Goal: Task Accomplishment & Management: Use online tool/utility

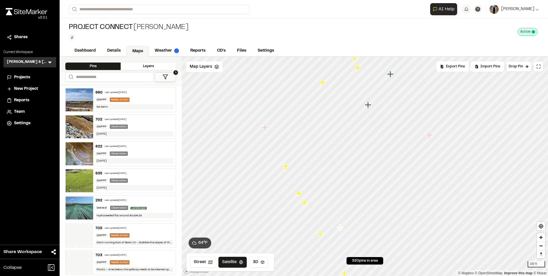
scroll to position [86, 0]
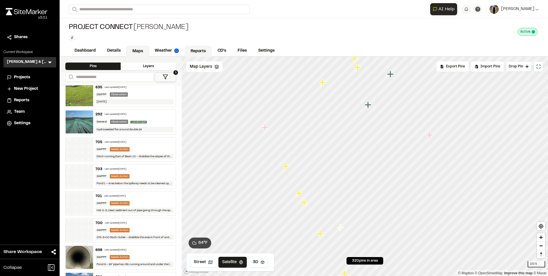
click at [205, 50] on link "Reports" at bounding box center [198, 51] width 27 height 11
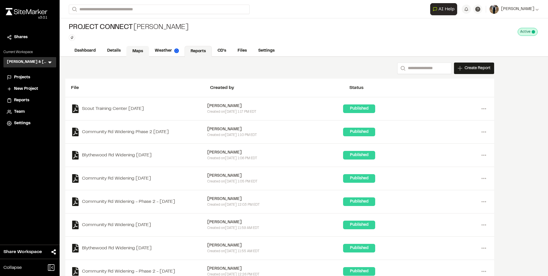
click at [134, 50] on link "Maps" at bounding box center [137, 51] width 23 height 11
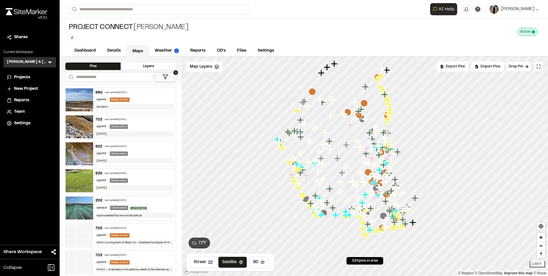
click at [133, 150] on div "622 Last updated [DATE] SWPPP Observation [DATE]" at bounding box center [134, 154] width 83 height 24
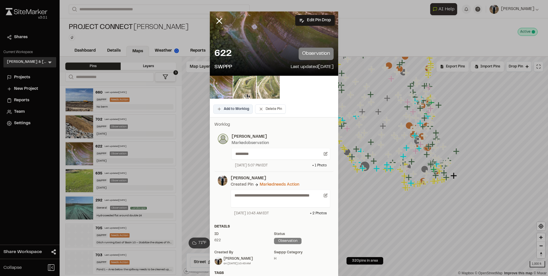
click at [231, 110] on button "Add to Worklog" at bounding box center [233, 108] width 40 height 9
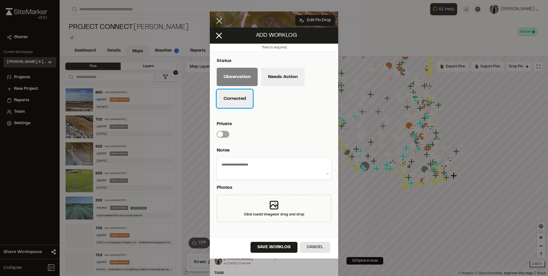
click at [233, 97] on button "Corrected" at bounding box center [235, 98] width 36 height 18
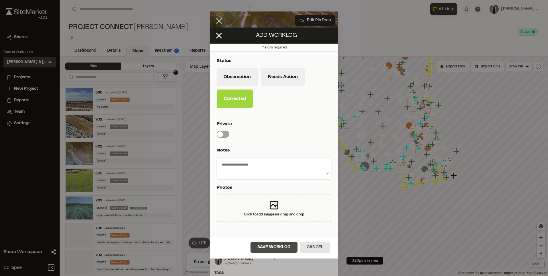
click at [267, 245] on button "Save Worklog" at bounding box center [273, 247] width 47 height 11
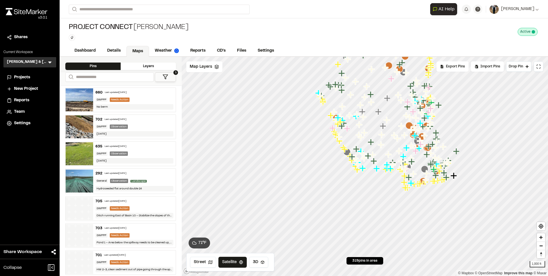
click at [126, 146] on div "Last updated [DATE]" at bounding box center [116, 146] width 22 height 3
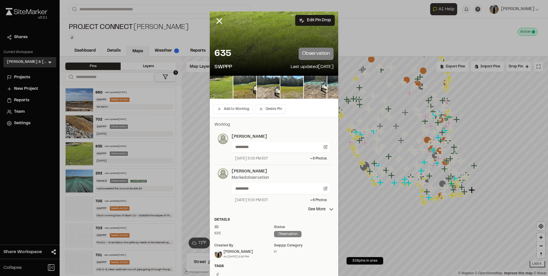
click at [321, 215] on div "Worklog [PERSON_NAME] ********* [DATE] 5:00 PM EDT + 6 Photo s [PERSON_NAME] ob…" at bounding box center [274, 209] width 128 height 185
click at [321, 211] on p "See More" at bounding box center [321, 209] width 26 height 6
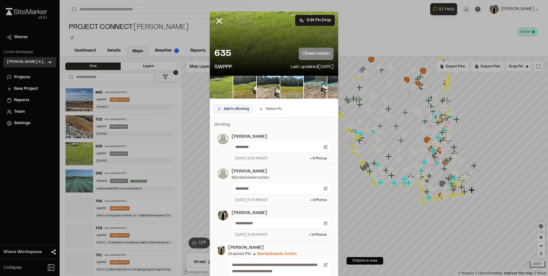
click at [228, 107] on button "Add to Worklog" at bounding box center [233, 108] width 40 height 9
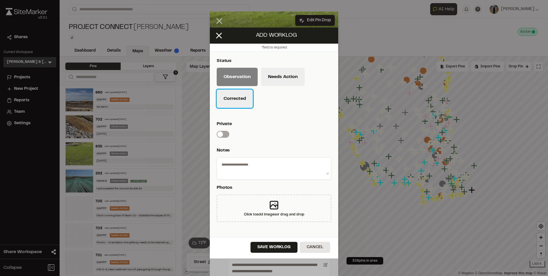
click at [243, 95] on button "Corrected" at bounding box center [235, 98] width 36 height 18
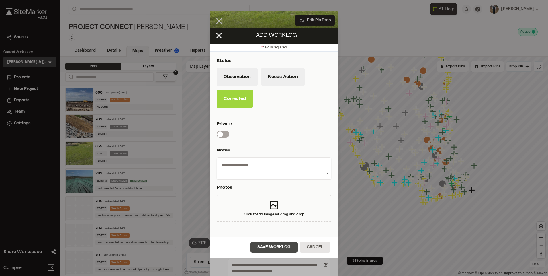
click at [280, 247] on button "Save Worklog" at bounding box center [273, 247] width 47 height 11
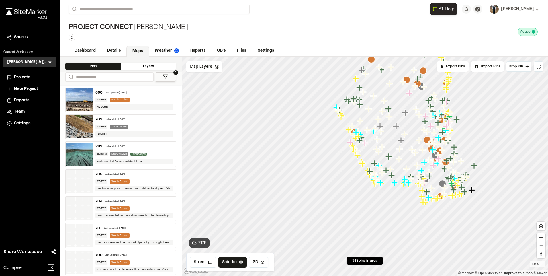
click at [116, 118] on div "Last updated [DATE]" at bounding box center [116, 119] width 22 height 3
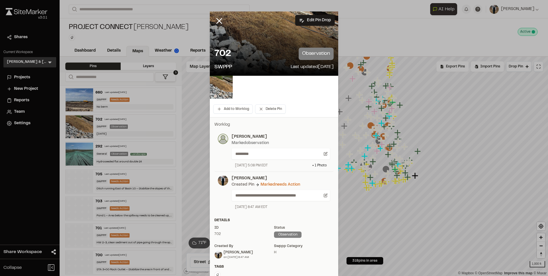
click at [225, 116] on div "Add to Worklog Delete Pin" at bounding box center [274, 109] width 128 height 16
click at [227, 109] on button "Add to Worklog" at bounding box center [233, 108] width 40 height 9
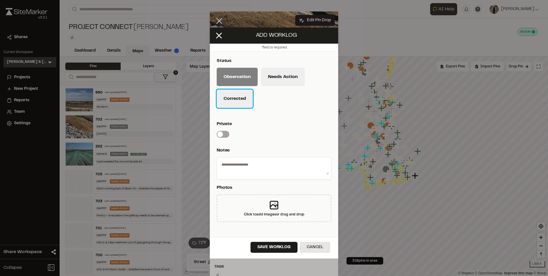
click at [238, 96] on button "Corrected" at bounding box center [235, 98] width 36 height 18
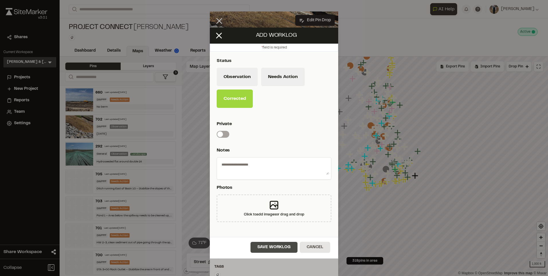
click at [264, 245] on button "Save Worklog" at bounding box center [273, 247] width 47 height 11
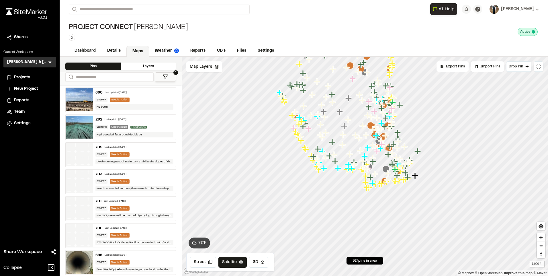
click at [161, 73] on button "1" at bounding box center [165, 76] width 21 height 9
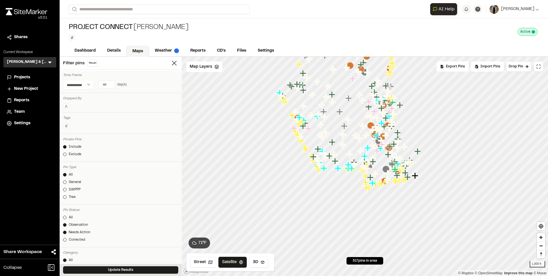
click at [71, 186] on div "All General SWPPP Tree" at bounding box center [120, 187] width 115 height 30
click at [72, 188] on div "SWPPP" at bounding box center [75, 189] width 12 height 5
click at [100, 271] on button "Update Results" at bounding box center [120, 269] width 115 height 7
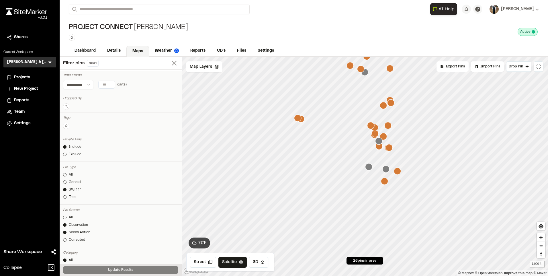
click at [170, 61] on icon at bounding box center [174, 63] width 8 height 8
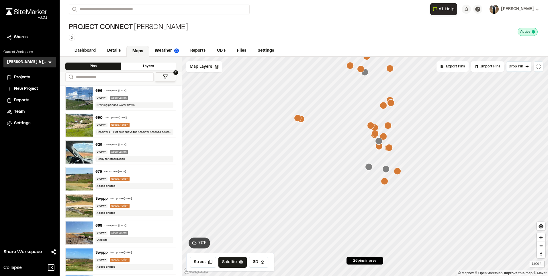
scroll to position [172, 0]
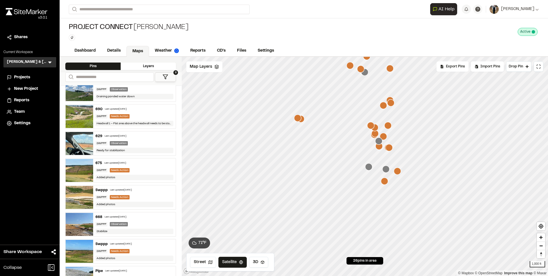
click at [368, 168] on icon "Map marker" at bounding box center [368, 166] width 7 height 7
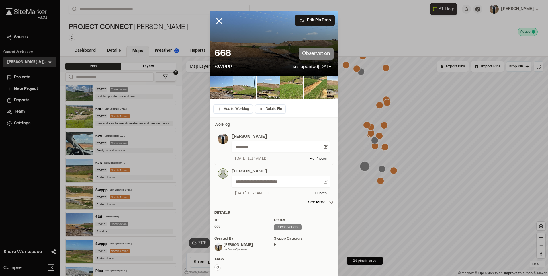
click at [317, 191] on div "+ 1 Photo" at bounding box center [319, 193] width 15 height 5
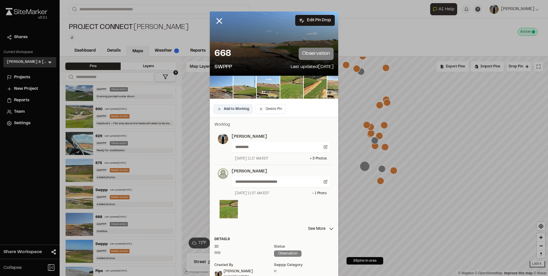
click at [224, 111] on button "Add to Worklog" at bounding box center [233, 108] width 40 height 9
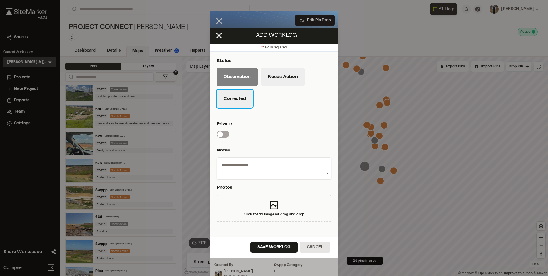
click at [234, 104] on button "Corrected" at bounding box center [235, 98] width 36 height 18
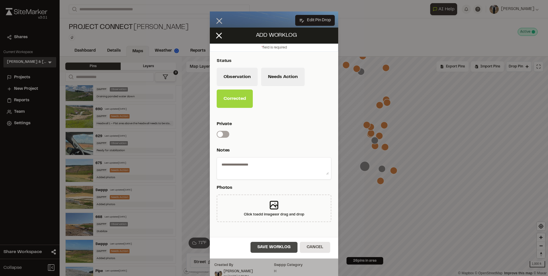
click at [272, 245] on button "Save Worklog" at bounding box center [273, 247] width 47 height 11
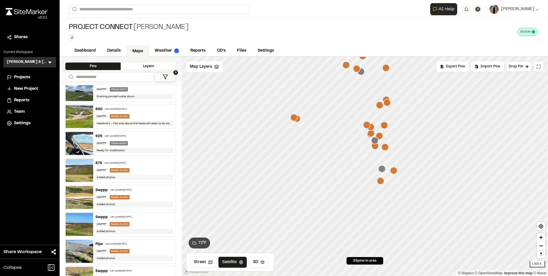
click at [137, 134] on div "629 Last updated [DATE]" at bounding box center [134, 136] width 78 height 5
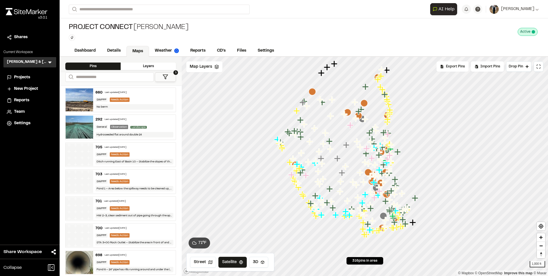
click at [164, 76] on polygon at bounding box center [165, 77] width 5 height 4
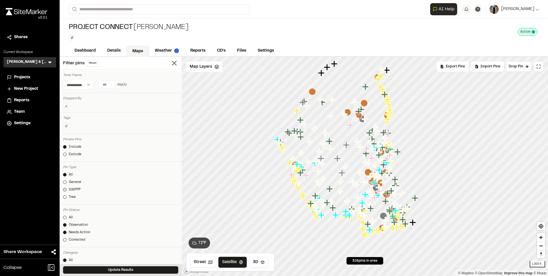
click at [76, 189] on div "SWPPP" at bounding box center [75, 189] width 12 height 5
click at [84, 268] on button "Update Results" at bounding box center [120, 269] width 115 height 7
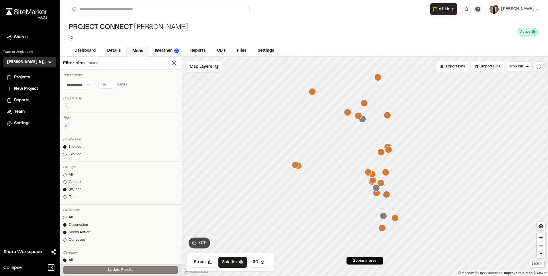
click at [381, 230] on icon "Map marker" at bounding box center [382, 227] width 7 height 7
